Goal: Information Seeking & Learning: Learn about a topic

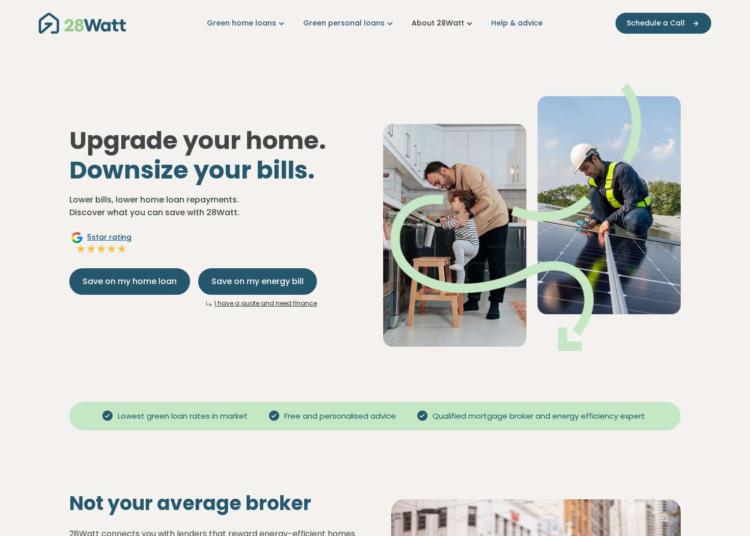
click at [459, 20] on link "About 28Watt" at bounding box center [443, 23] width 63 height 11
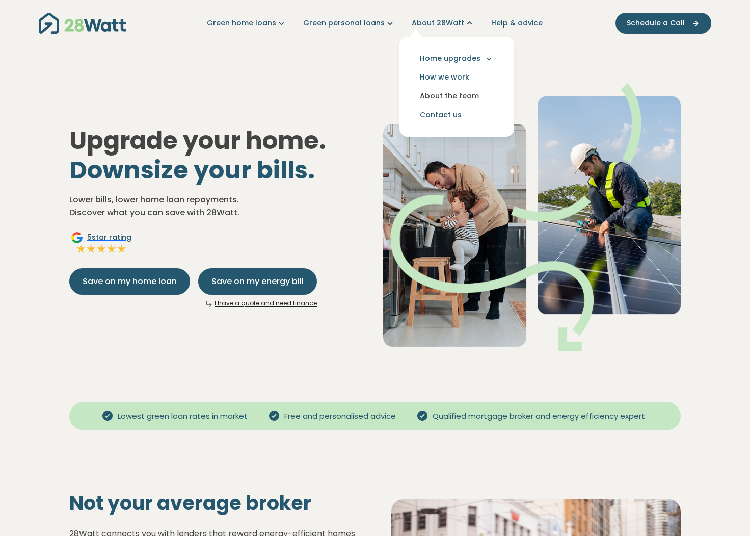
click at [447, 100] on link "About the team" at bounding box center [457, 96] width 98 height 19
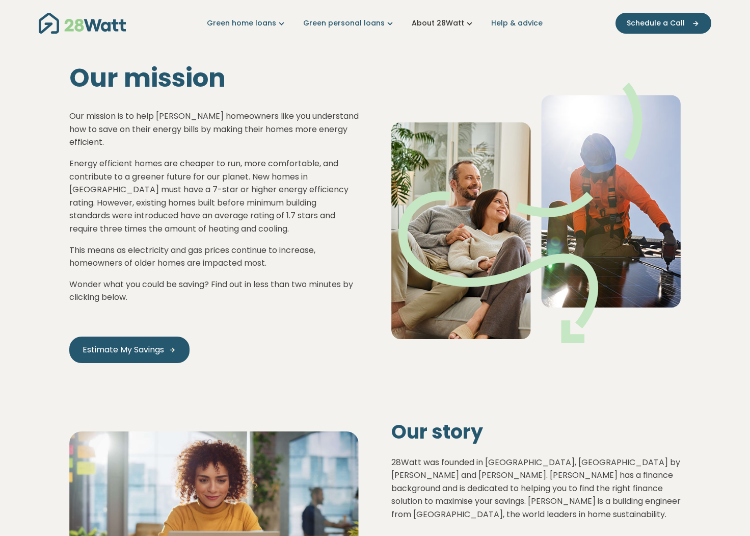
click at [457, 19] on link "About 28Watt" at bounding box center [443, 23] width 63 height 11
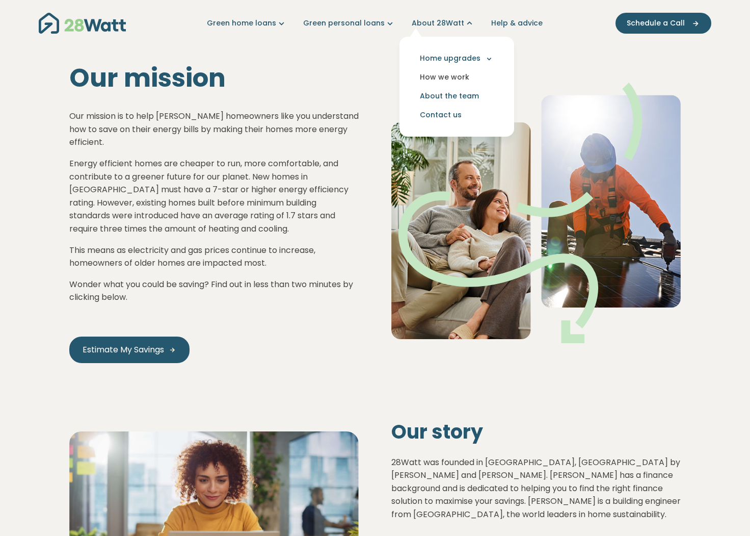
click at [441, 77] on link "How we work" at bounding box center [457, 77] width 98 height 19
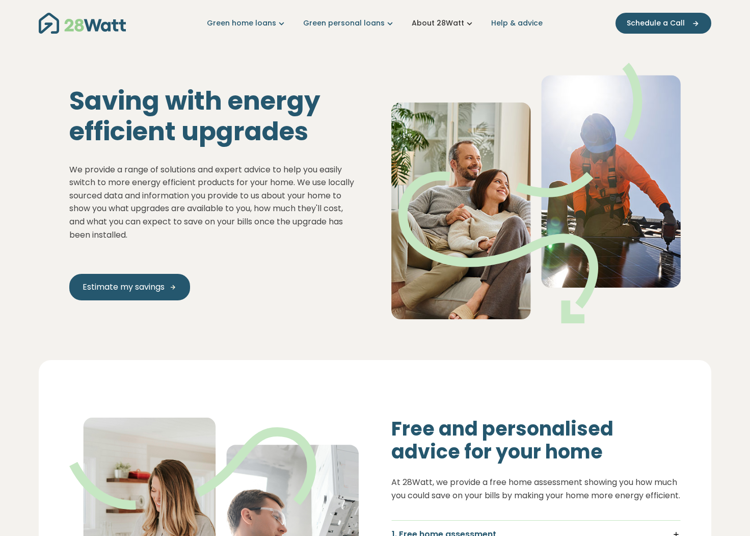
click at [464, 24] on icon "Main navigation" at bounding box center [469, 23] width 11 height 11
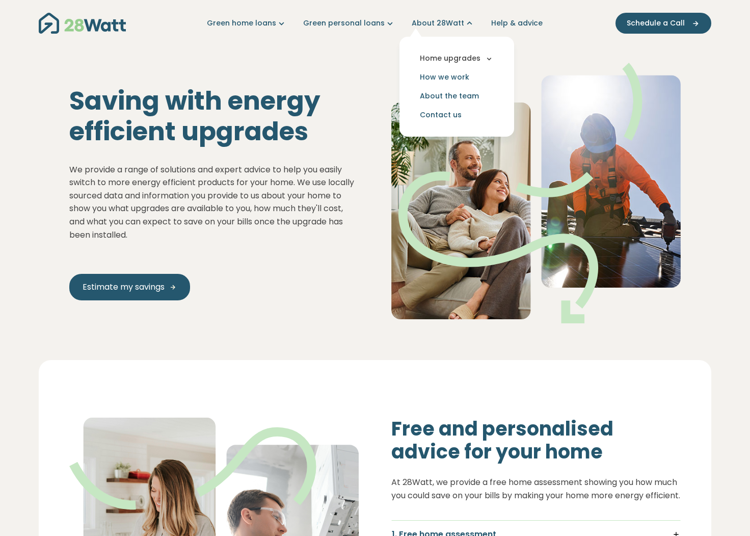
click at [448, 58] on button "Home upgrades" at bounding box center [457, 58] width 98 height 19
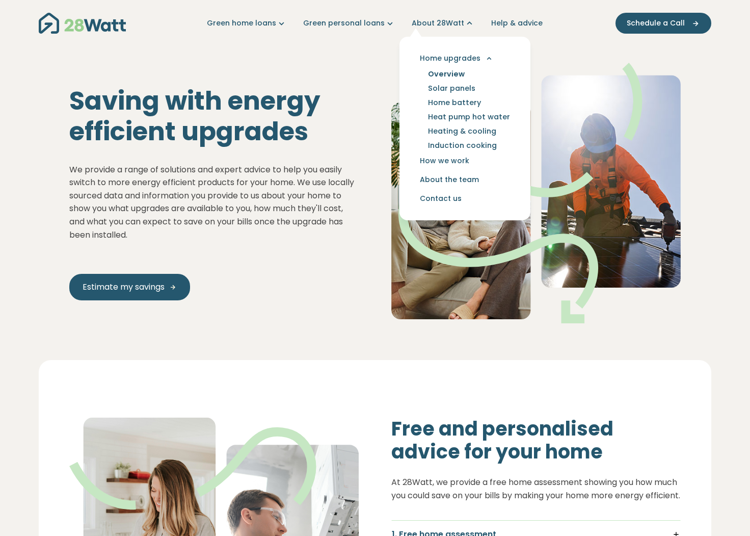
click at [445, 71] on link "Overview" at bounding box center [446, 74] width 61 height 14
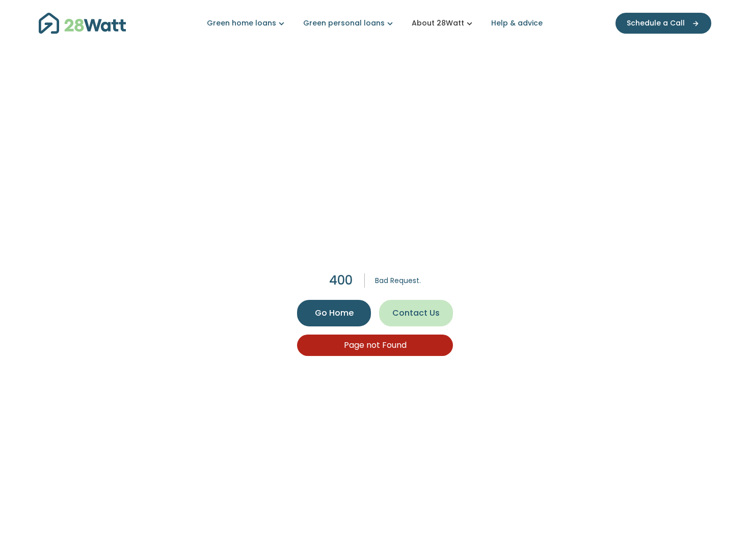
click at [452, 25] on link "About 28Watt" at bounding box center [443, 23] width 63 height 11
click at [458, 60] on button "Home upgrades" at bounding box center [457, 58] width 98 height 19
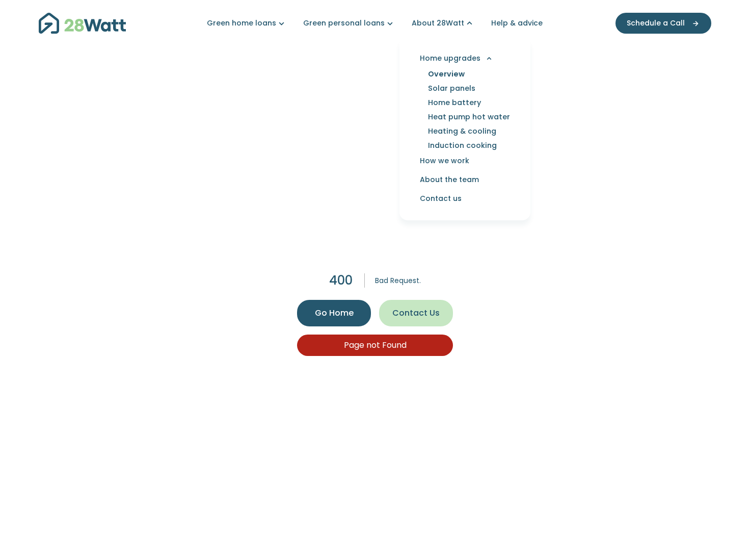
click at [453, 73] on link "Overview" at bounding box center [446, 74] width 61 height 14
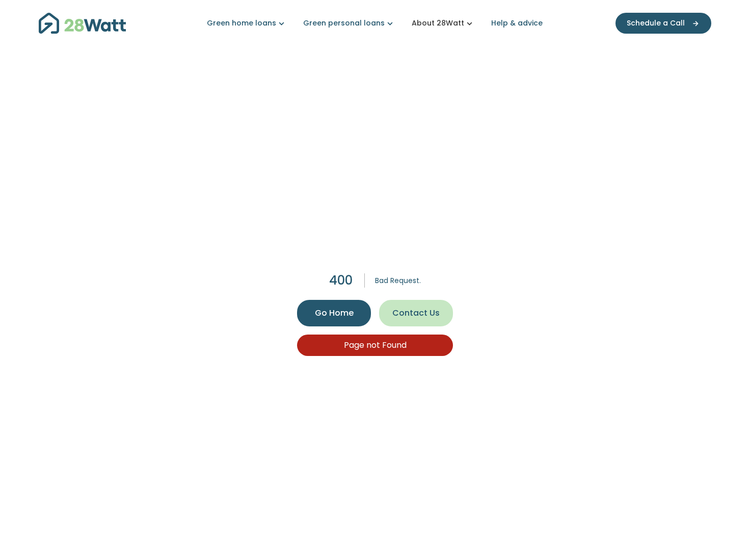
click at [459, 20] on link "About 28Watt" at bounding box center [443, 23] width 63 height 11
click at [461, 56] on button "Home upgrades" at bounding box center [457, 58] width 98 height 19
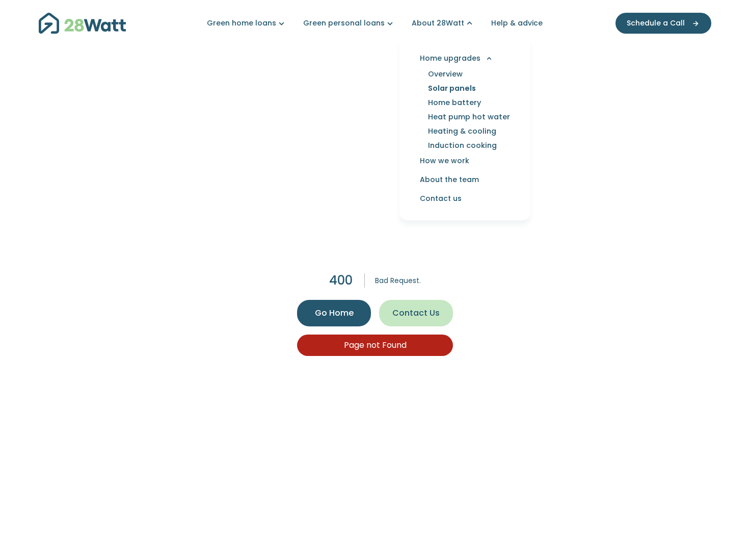
click at [455, 91] on link "Solar panels" at bounding box center [452, 88] width 72 height 14
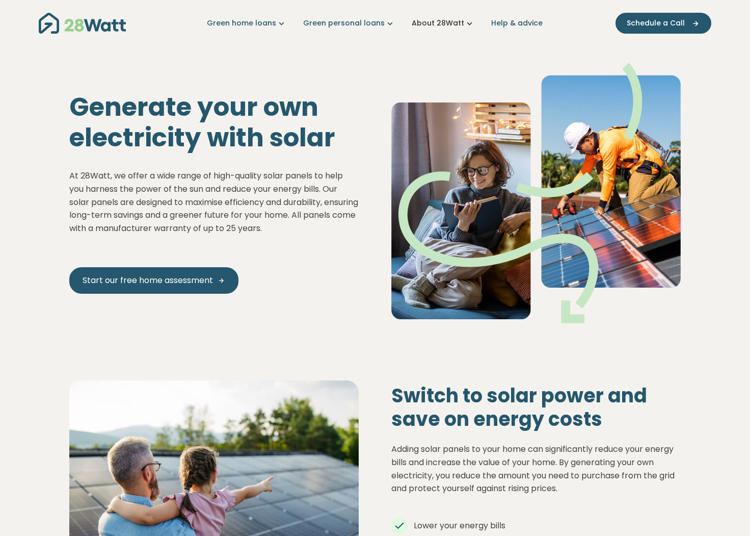
click at [450, 21] on link "About 28Watt" at bounding box center [443, 23] width 63 height 11
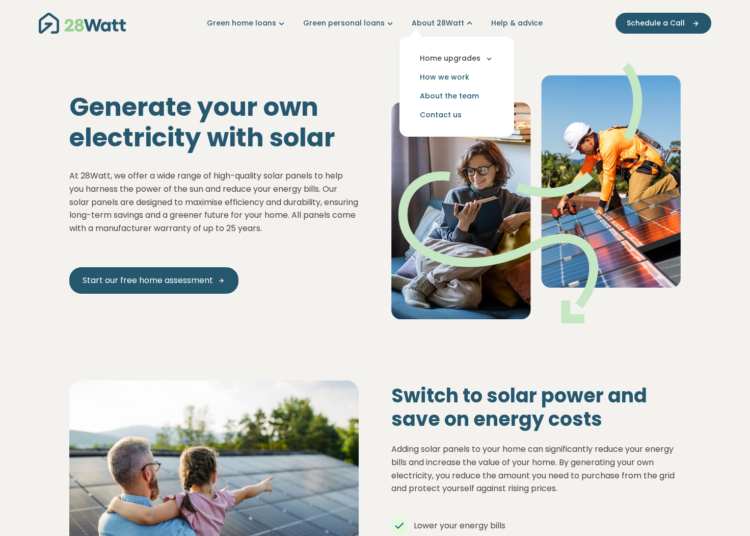
click at [467, 61] on button "Home upgrades" at bounding box center [457, 58] width 98 height 19
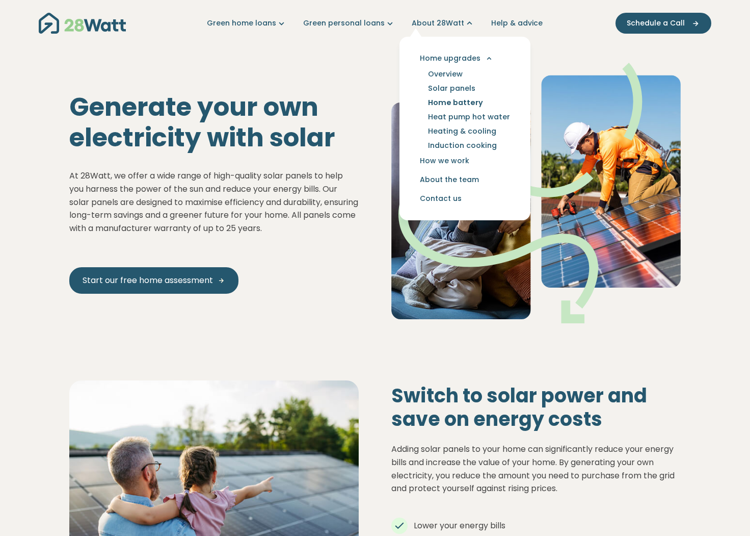
click at [458, 101] on link "Home battery" at bounding box center [455, 102] width 79 height 14
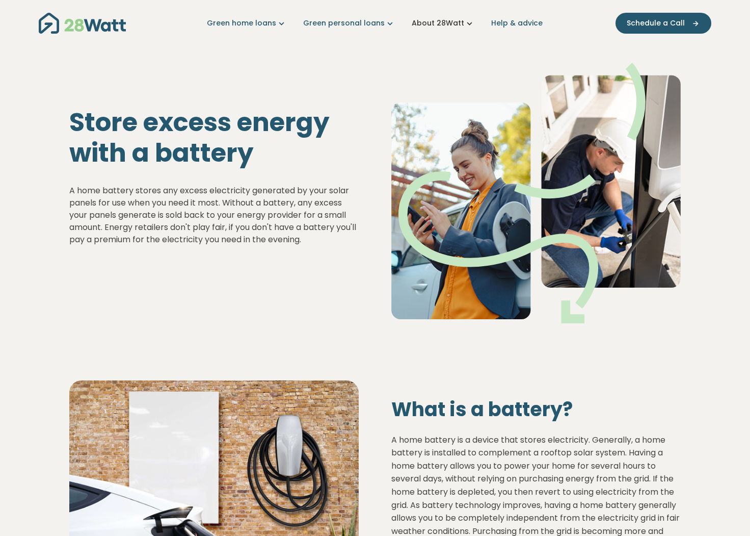
click at [456, 23] on link "About 28Watt" at bounding box center [443, 23] width 63 height 11
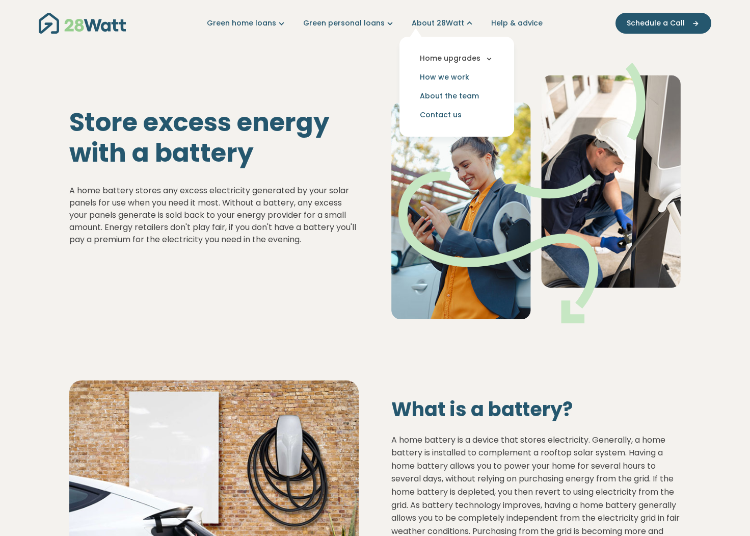
click at [466, 62] on button "Home upgrades" at bounding box center [457, 58] width 98 height 19
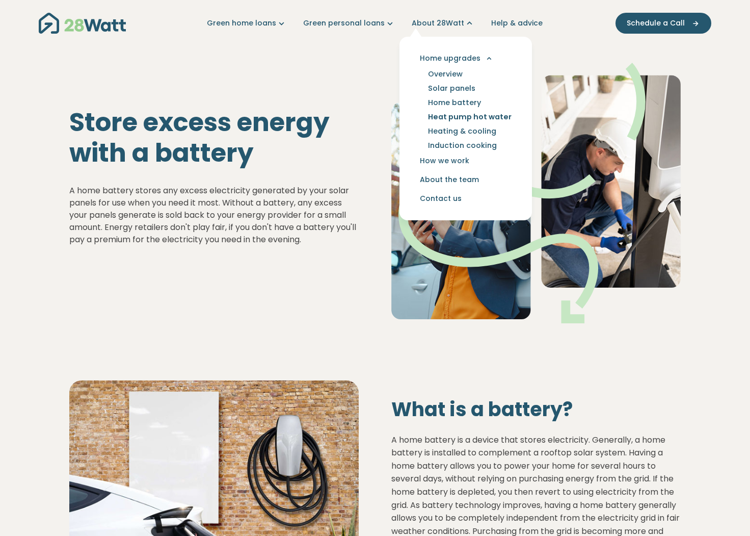
click at [456, 117] on link "Heat pump hot water" at bounding box center [470, 117] width 108 height 14
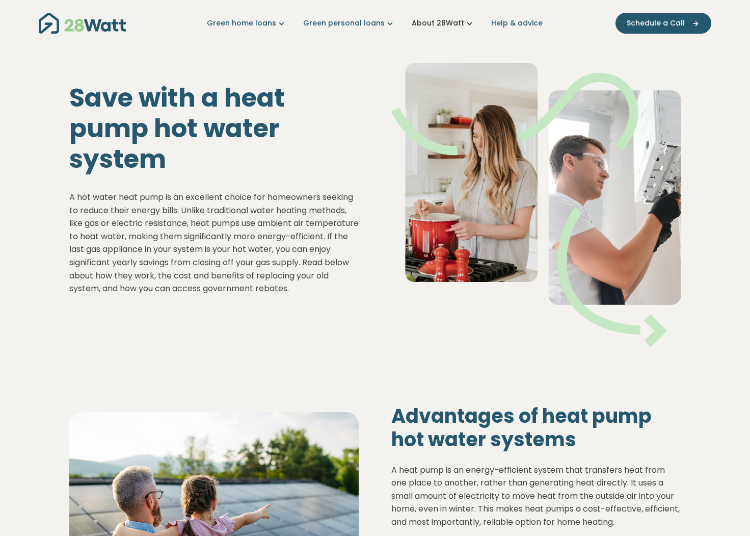
click at [457, 26] on link "About 28Watt" at bounding box center [443, 23] width 63 height 11
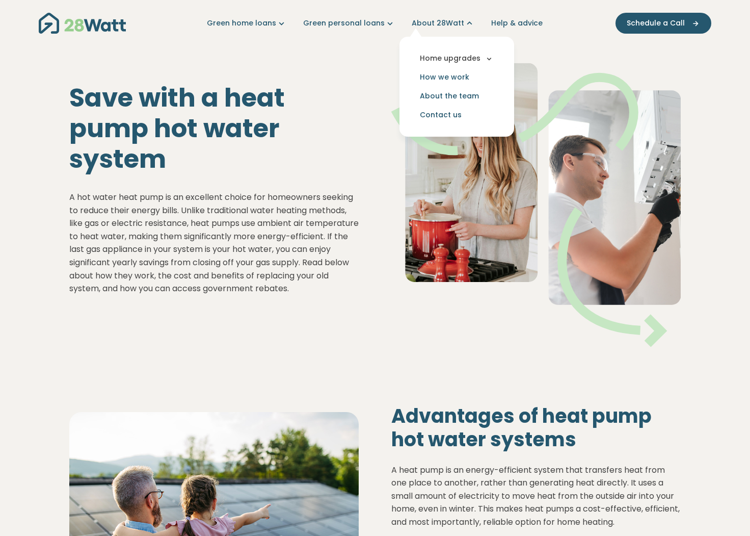
click at [455, 54] on button "Home upgrades" at bounding box center [457, 58] width 98 height 19
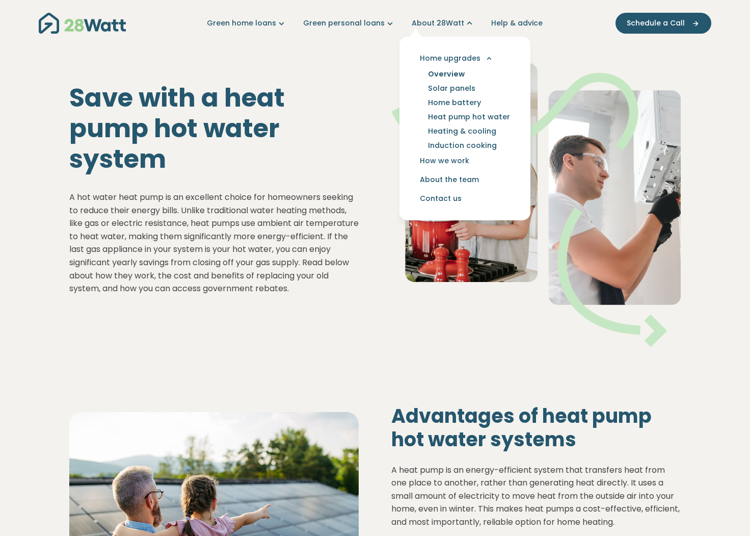
click at [445, 71] on link "Overview" at bounding box center [446, 74] width 61 height 14
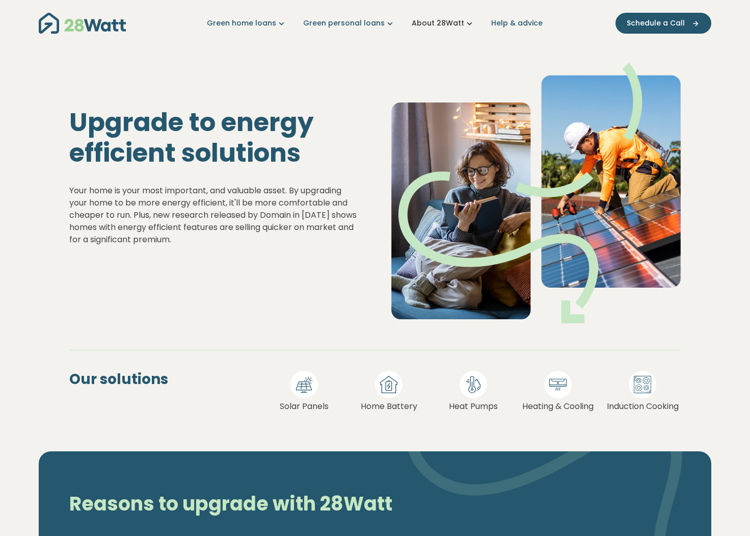
click at [466, 24] on icon "Main navigation" at bounding box center [469, 23] width 11 height 11
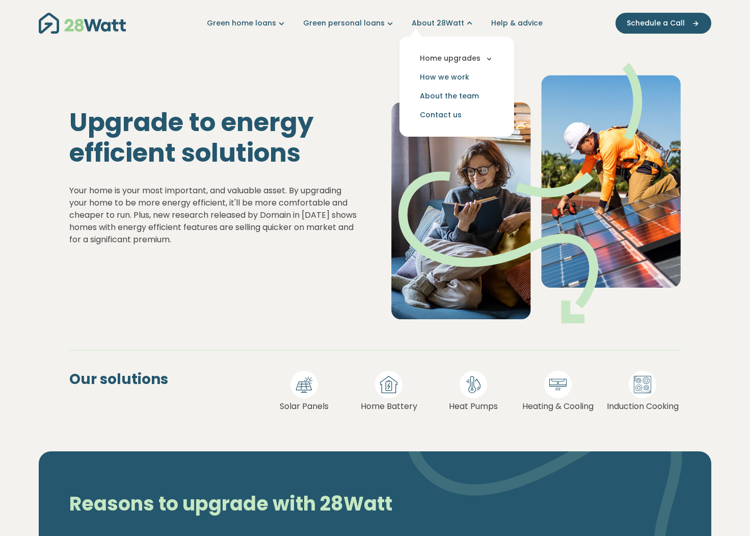
click at [459, 57] on button "Home upgrades" at bounding box center [457, 58] width 98 height 19
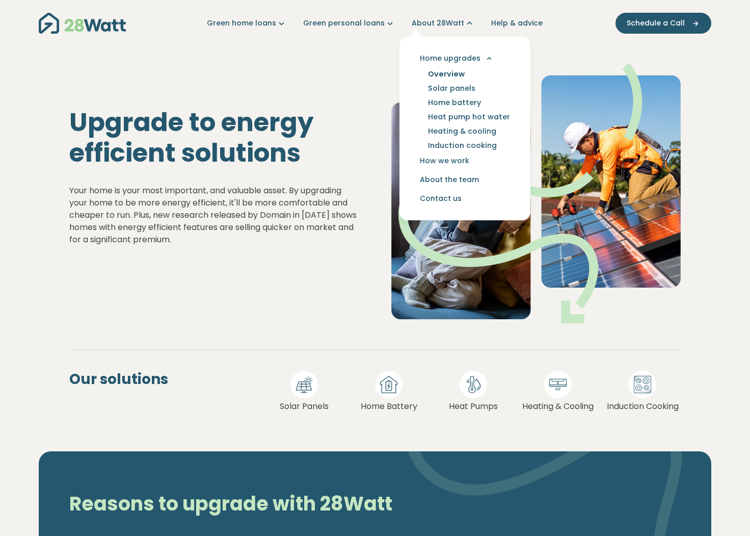
click at [454, 77] on link "Overview" at bounding box center [446, 74] width 61 height 14
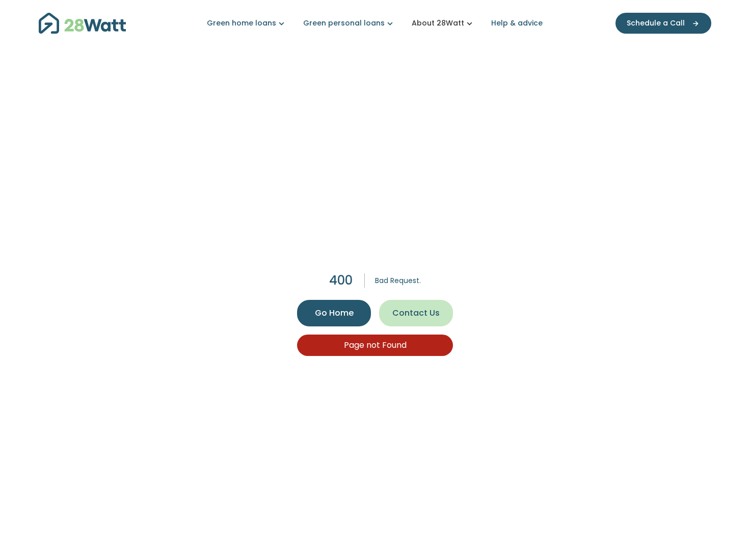
click at [459, 21] on link "About 28Watt" at bounding box center [443, 23] width 63 height 11
click at [445, 63] on button "Home upgrades" at bounding box center [457, 58] width 98 height 19
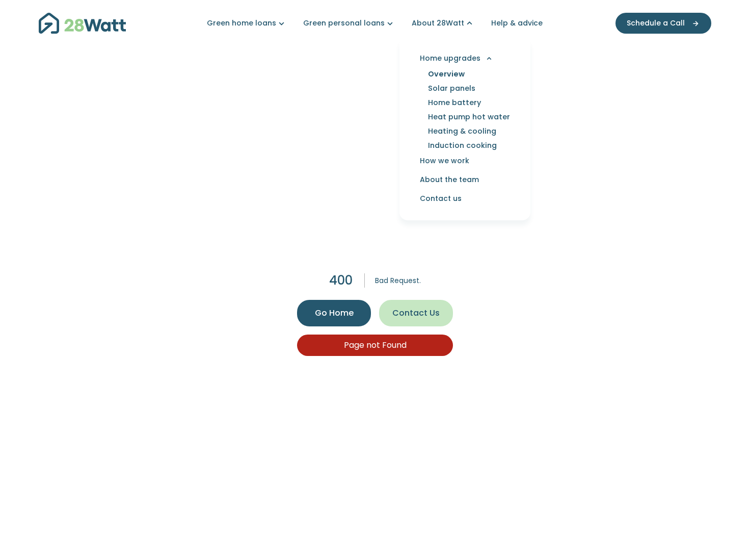
click at [447, 74] on link "Overview" at bounding box center [446, 74] width 61 height 14
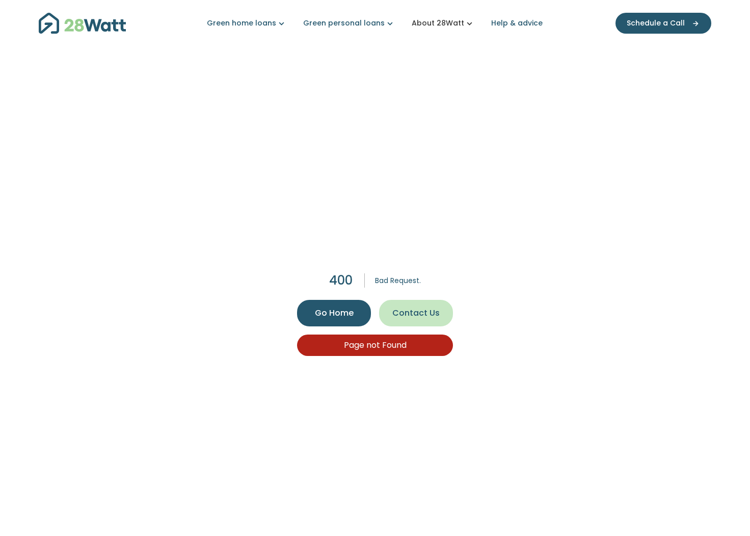
click at [445, 23] on link "About 28Watt" at bounding box center [443, 23] width 63 height 11
click at [448, 97] on link "About the team" at bounding box center [457, 96] width 98 height 19
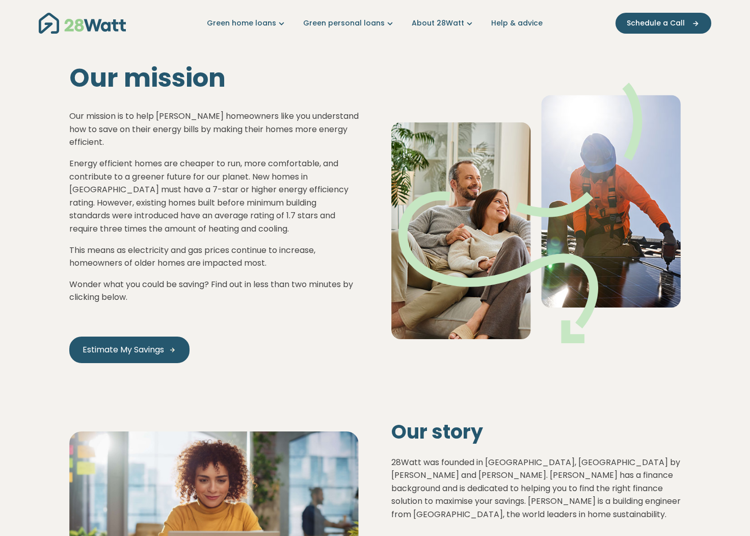
click at [464, 23] on icon "Main navigation" at bounding box center [469, 23] width 11 height 11
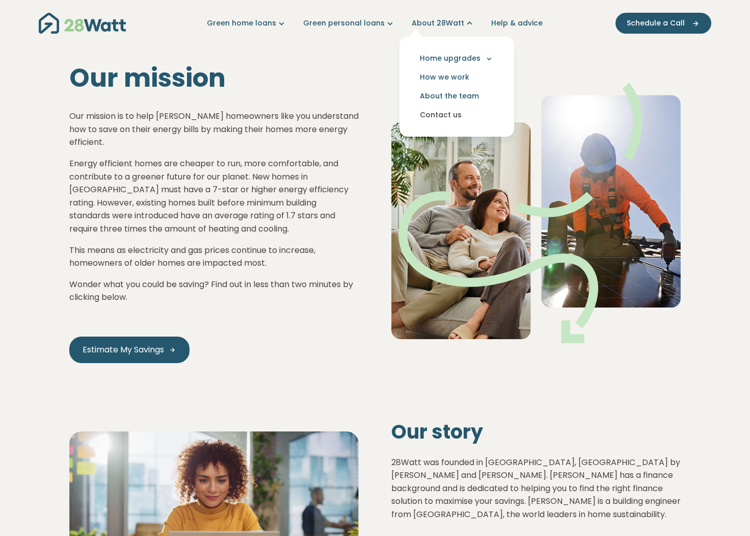
click at [440, 115] on link "Contact us" at bounding box center [457, 114] width 98 height 19
